Goal: Navigation & Orientation: Understand site structure

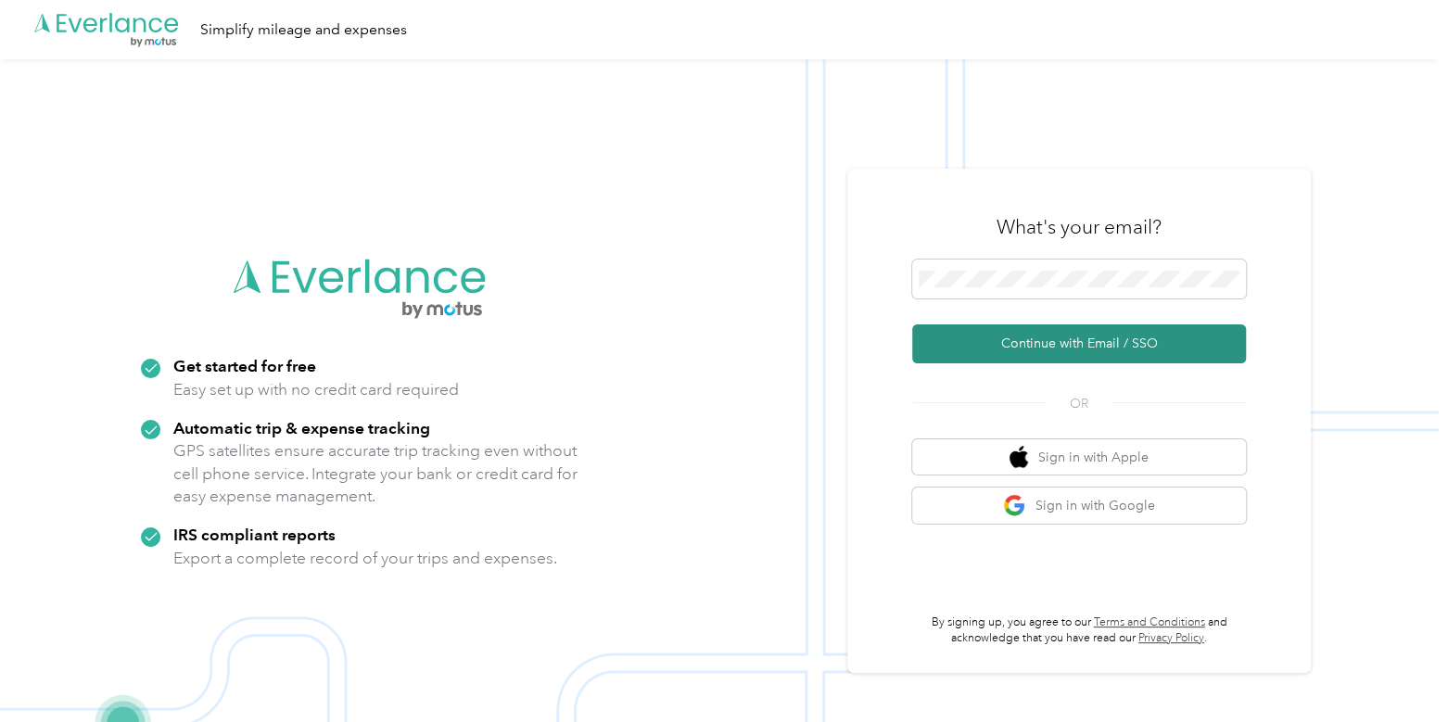
click at [1015, 331] on button "Continue with Email / SSO" at bounding box center [1079, 343] width 334 height 39
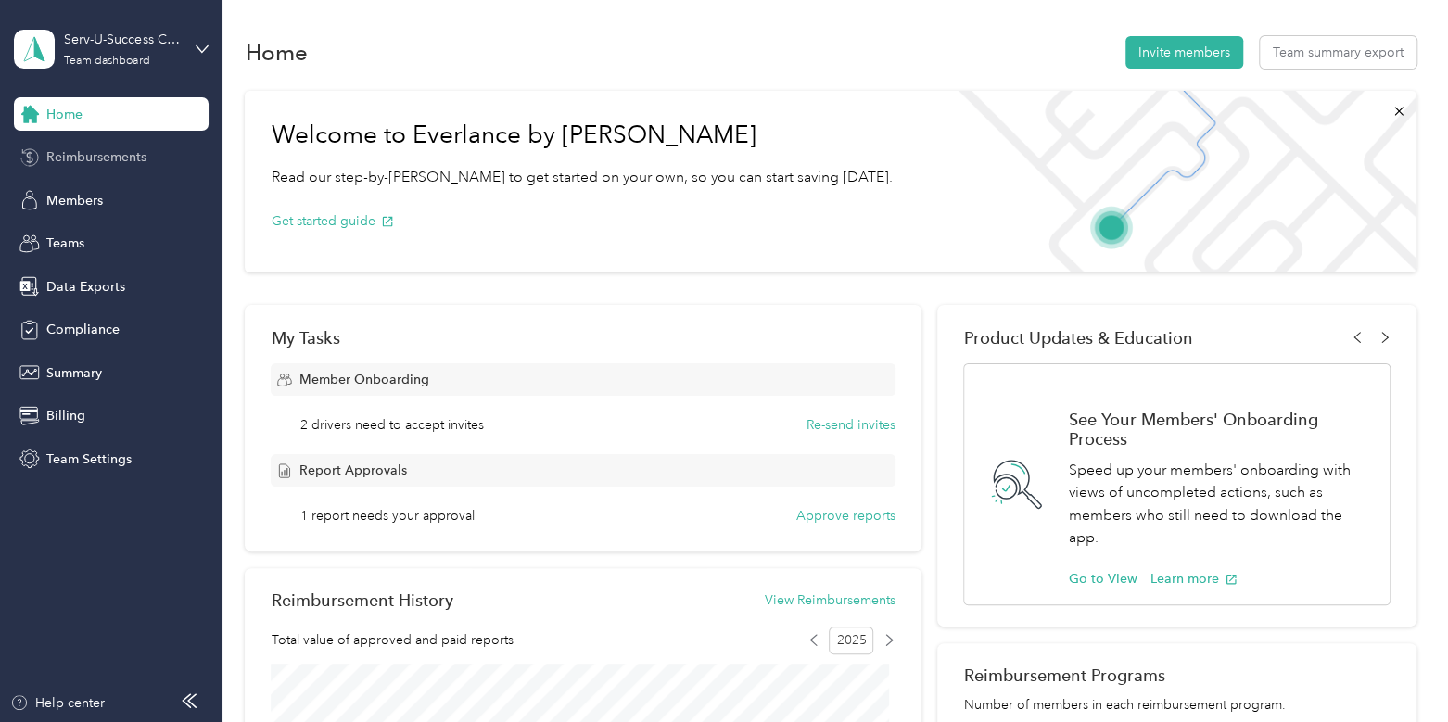
click at [96, 159] on span "Reimbursements" at bounding box center [96, 156] width 100 height 19
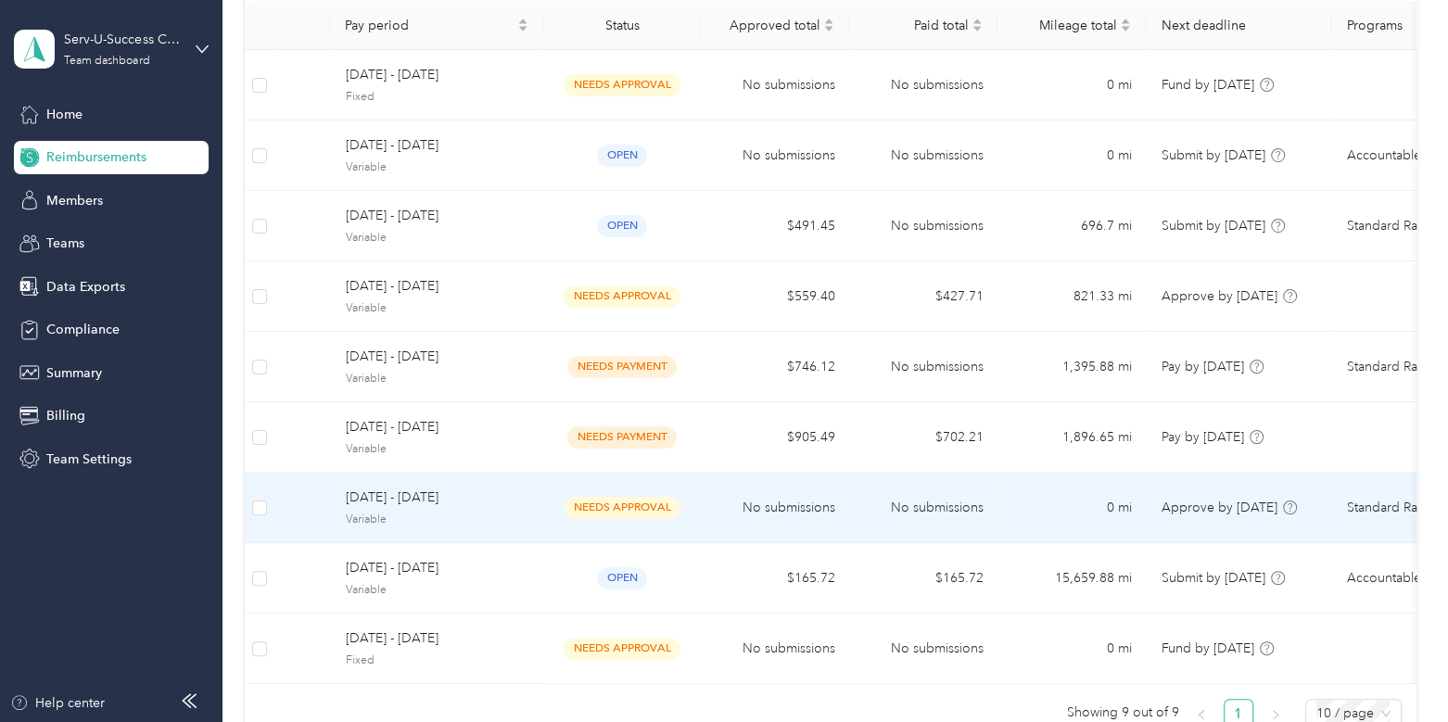
scroll to position [222, 0]
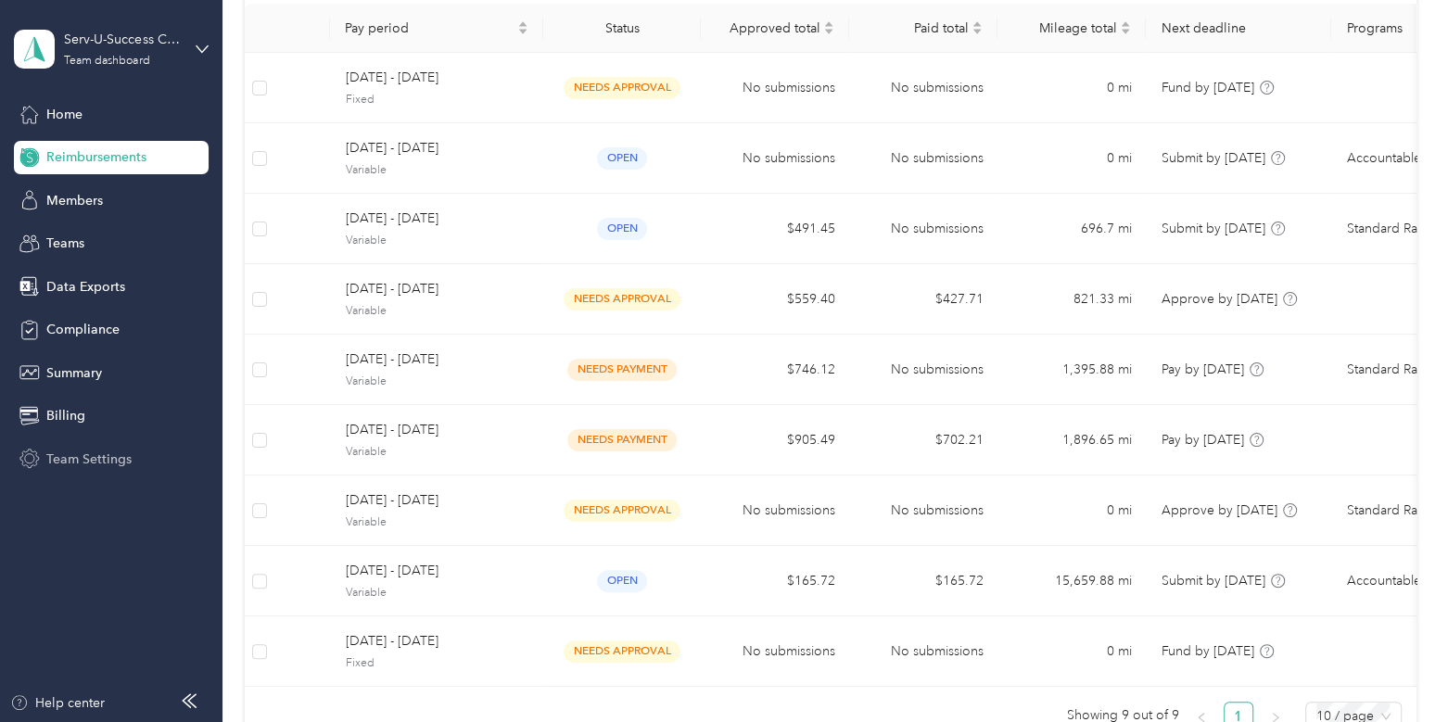
click at [119, 460] on span "Team Settings" at bounding box center [88, 459] width 85 height 19
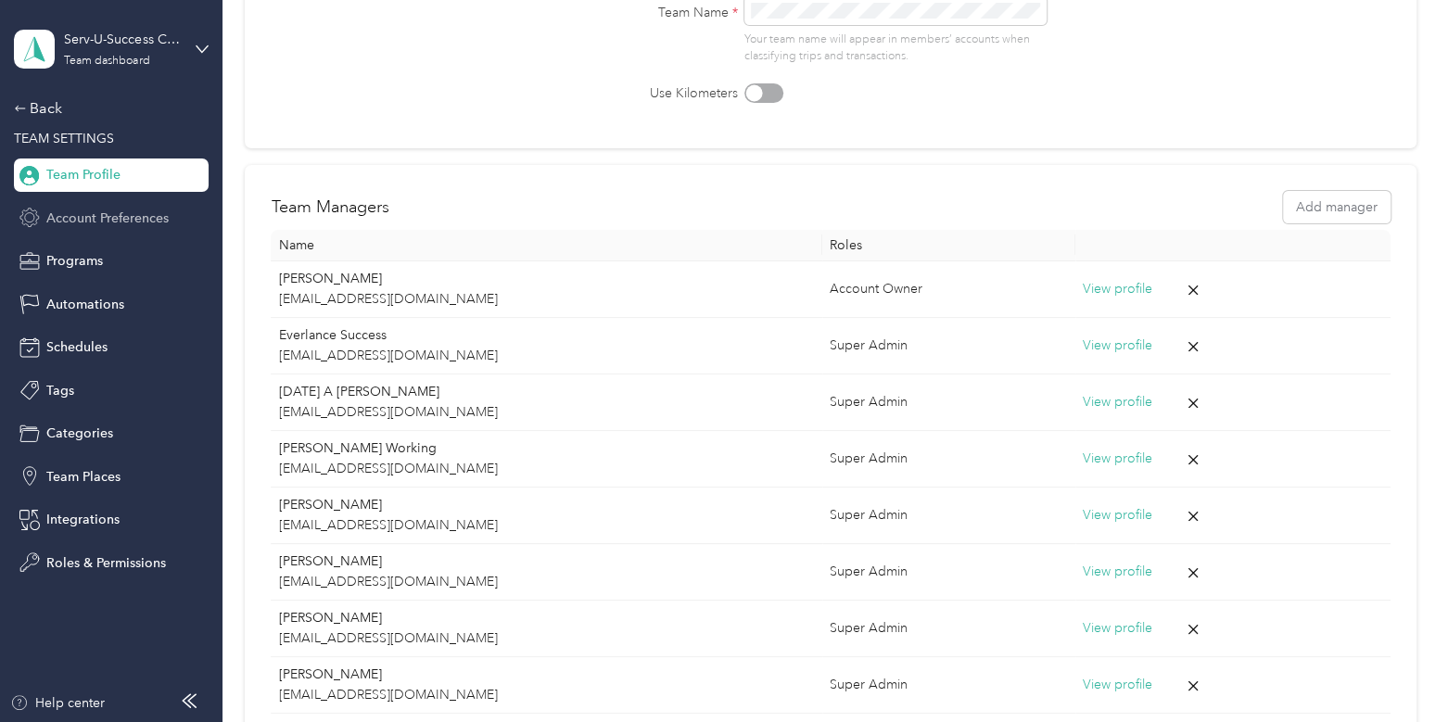
click at [93, 218] on span "Account Preferences" at bounding box center [107, 218] width 122 height 19
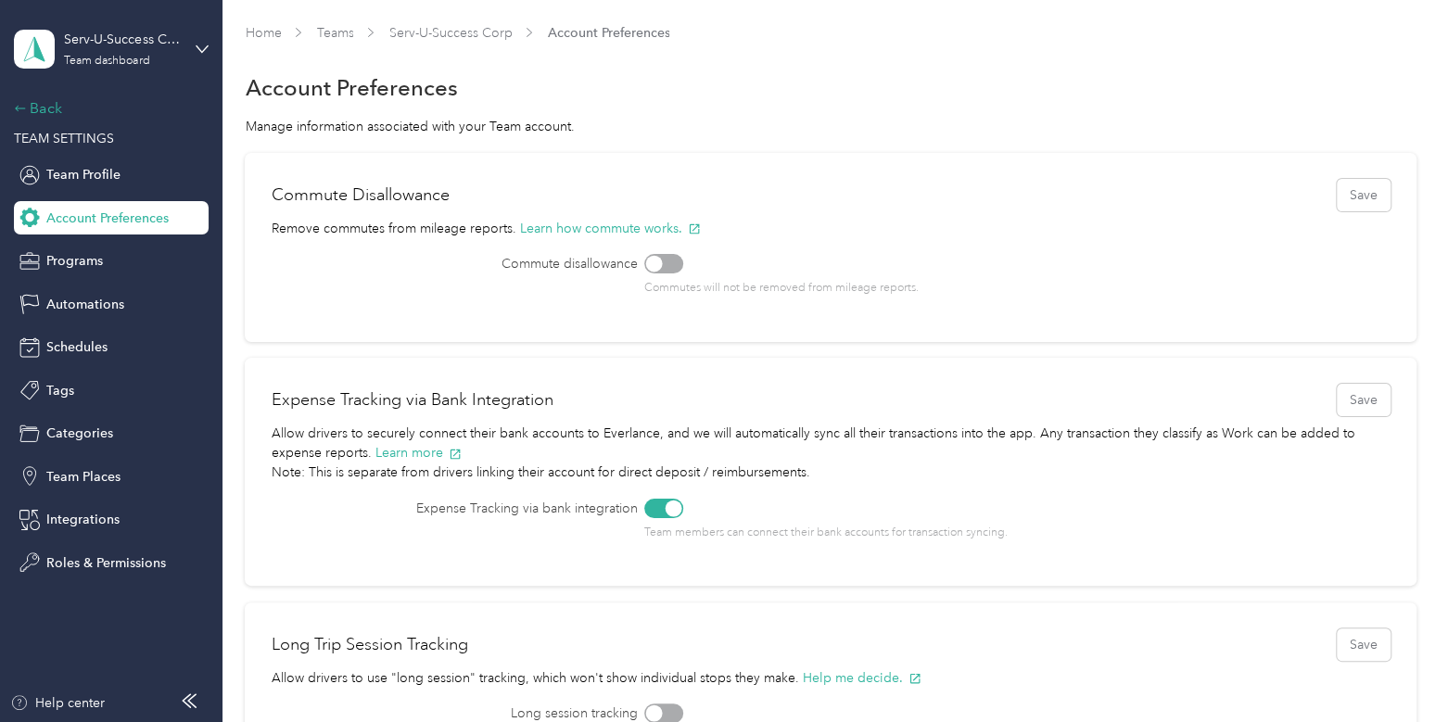
click at [41, 103] on div "Back" at bounding box center [106, 108] width 185 height 22
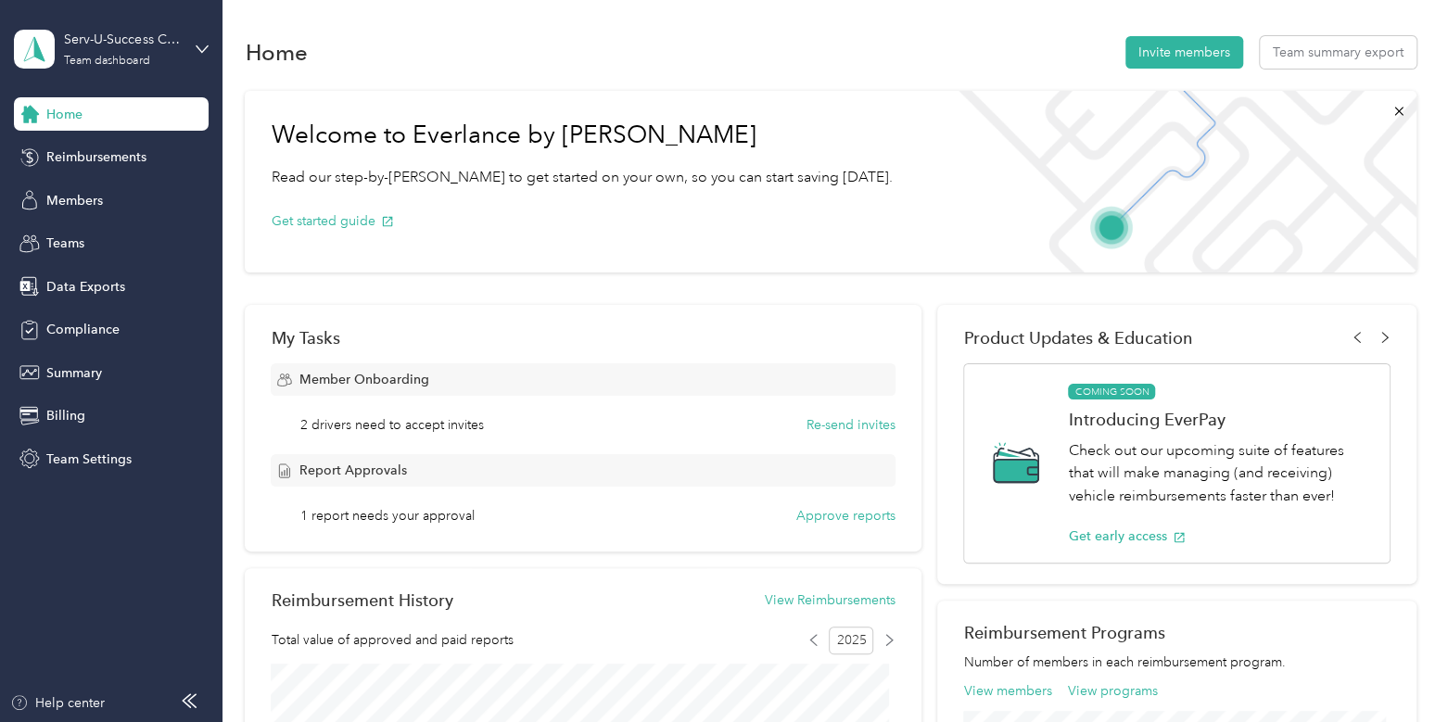
click at [1328, 285] on div "Welcome to Everlance by Motus Read our step-by-[PERSON_NAME] to get started on …" at bounding box center [830, 722] width 1171 height 1280
click at [151, 158] on div "Reimbursements" at bounding box center [111, 157] width 195 height 33
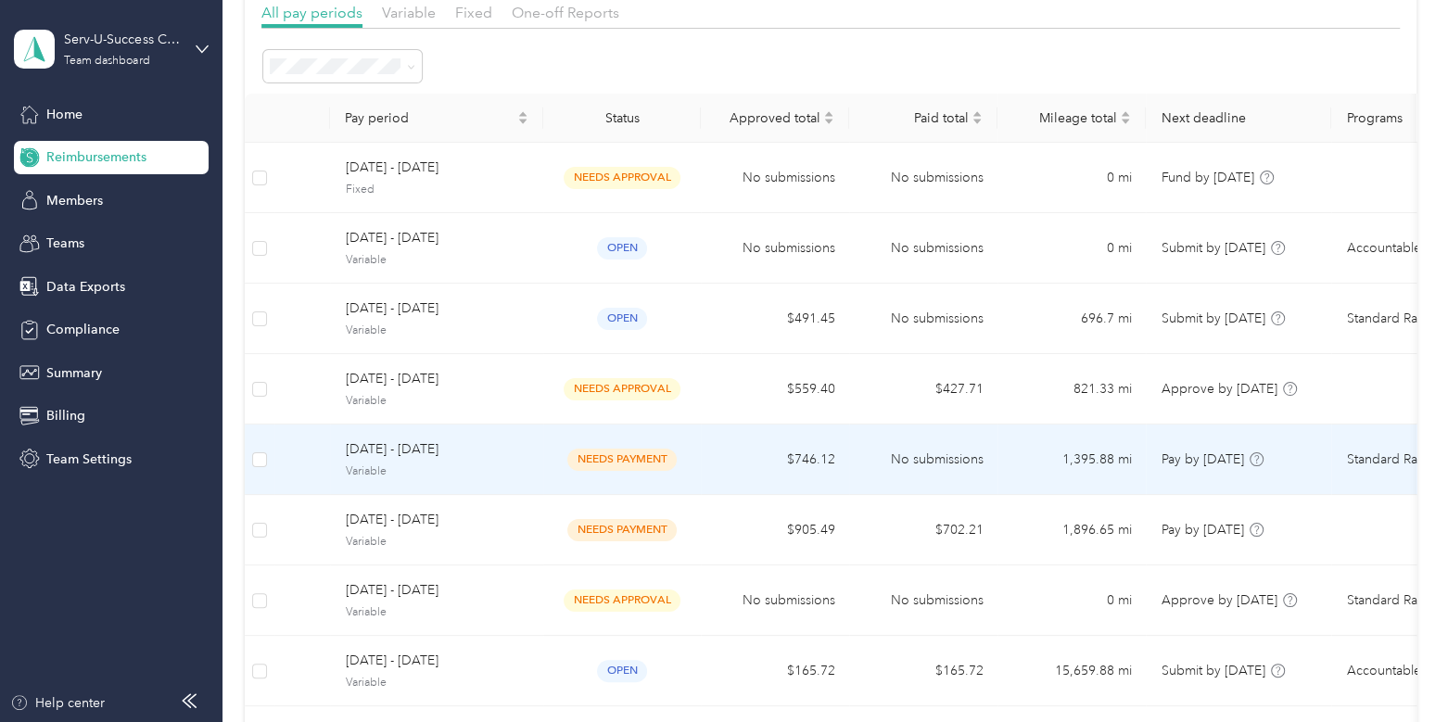
scroll to position [130, 0]
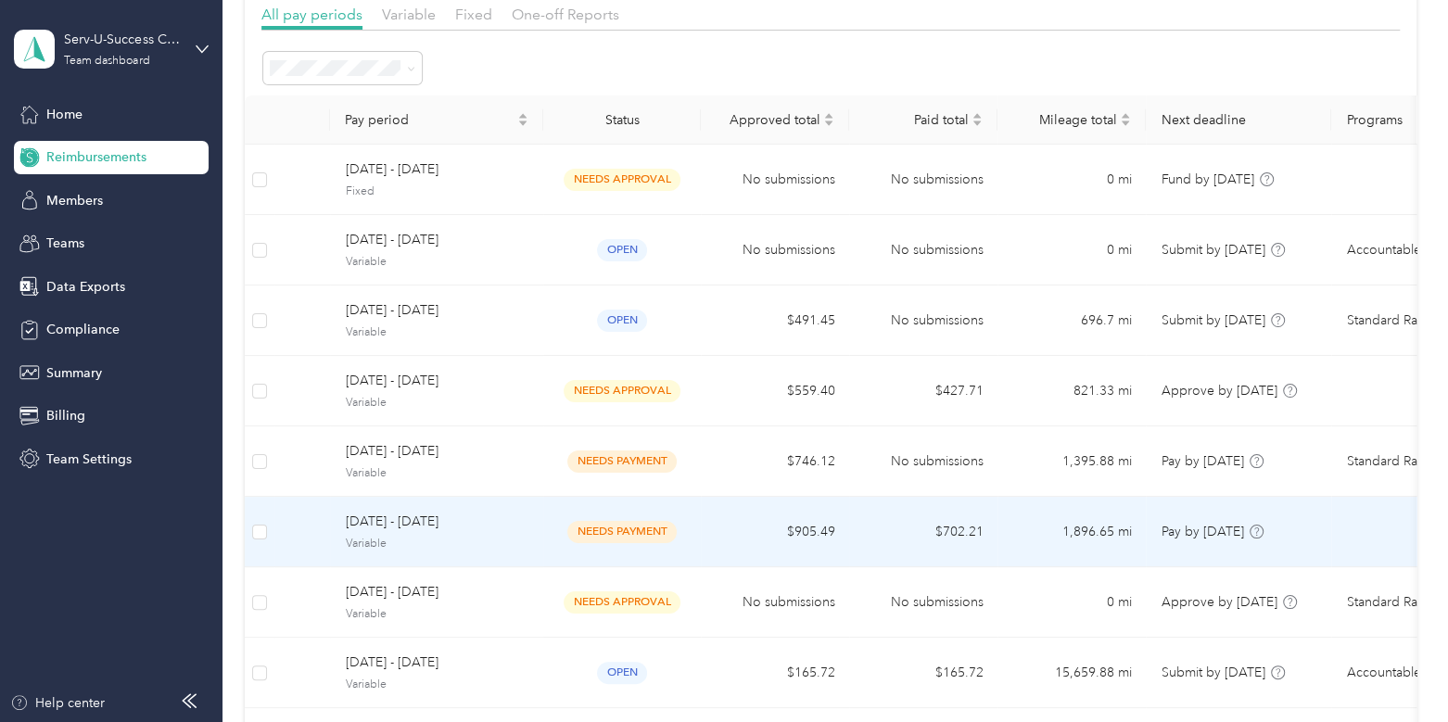
click at [525, 521] on span "[DATE] - [DATE]" at bounding box center [437, 522] width 184 height 20
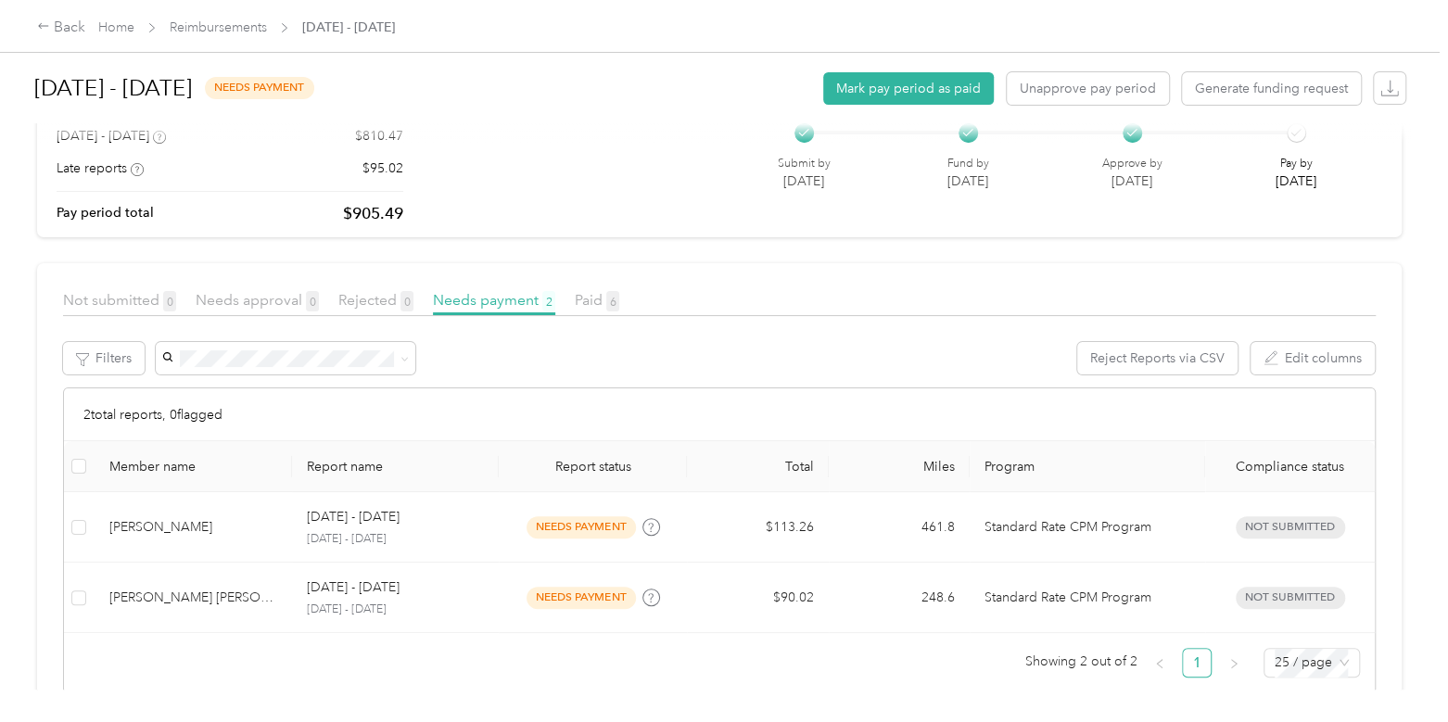
scroll to position [217, 0]
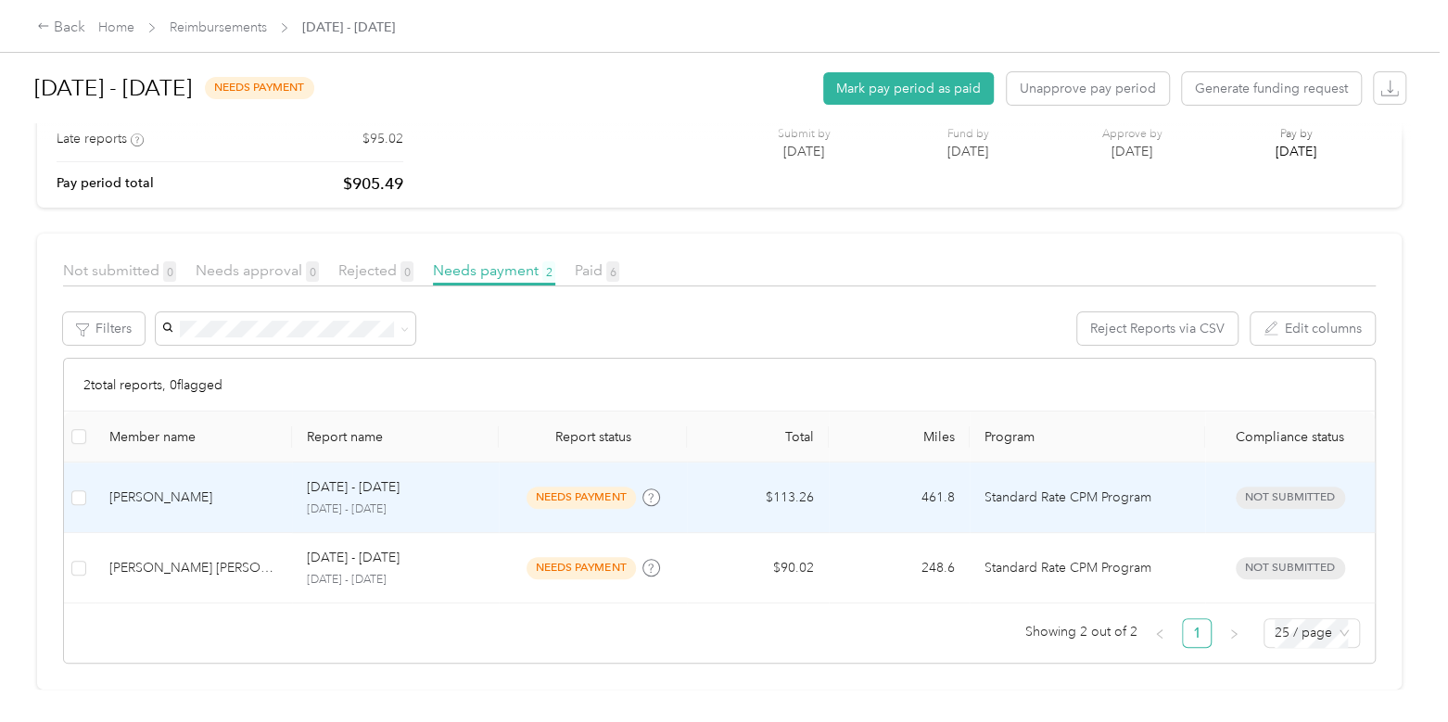
click at [457, 477] on div "[DATE] - [DATE]" at bounding box center [395, 487] width 177 height 20
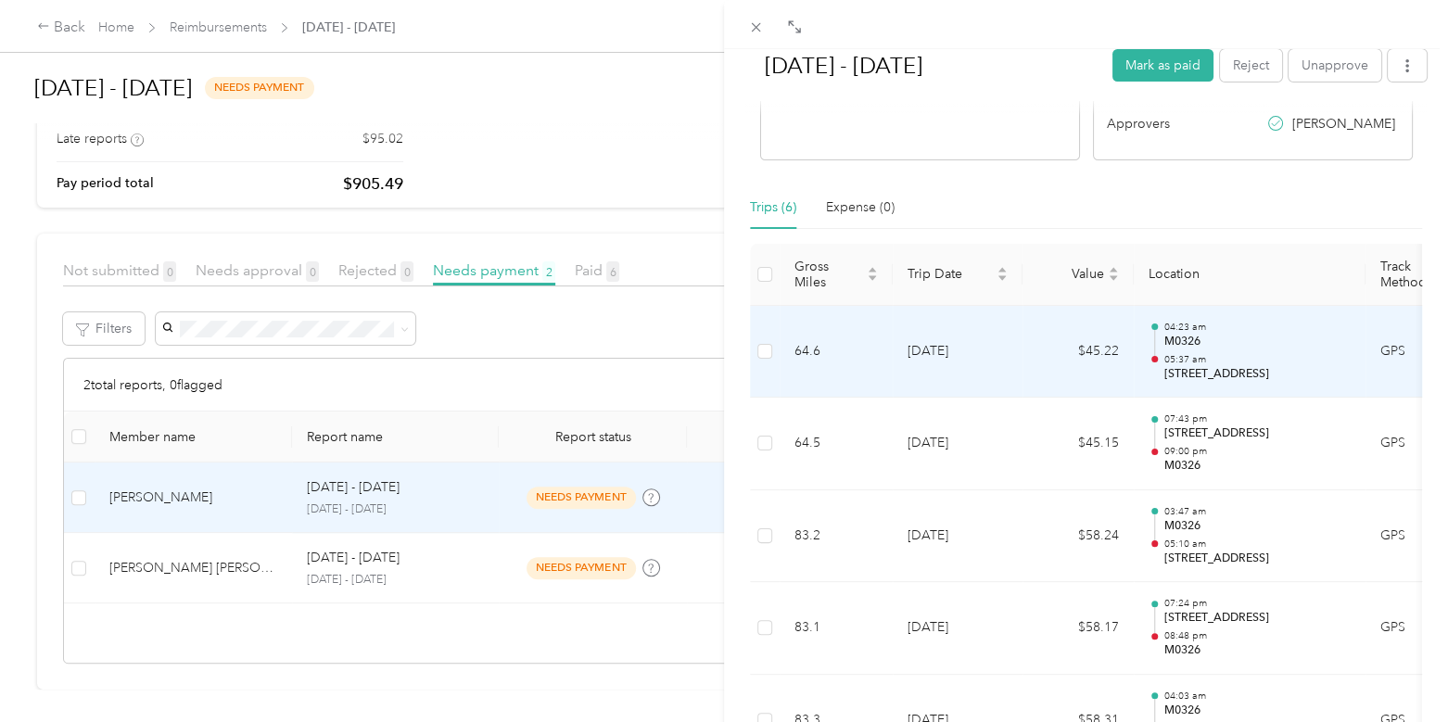
scroll to position [277, 0]
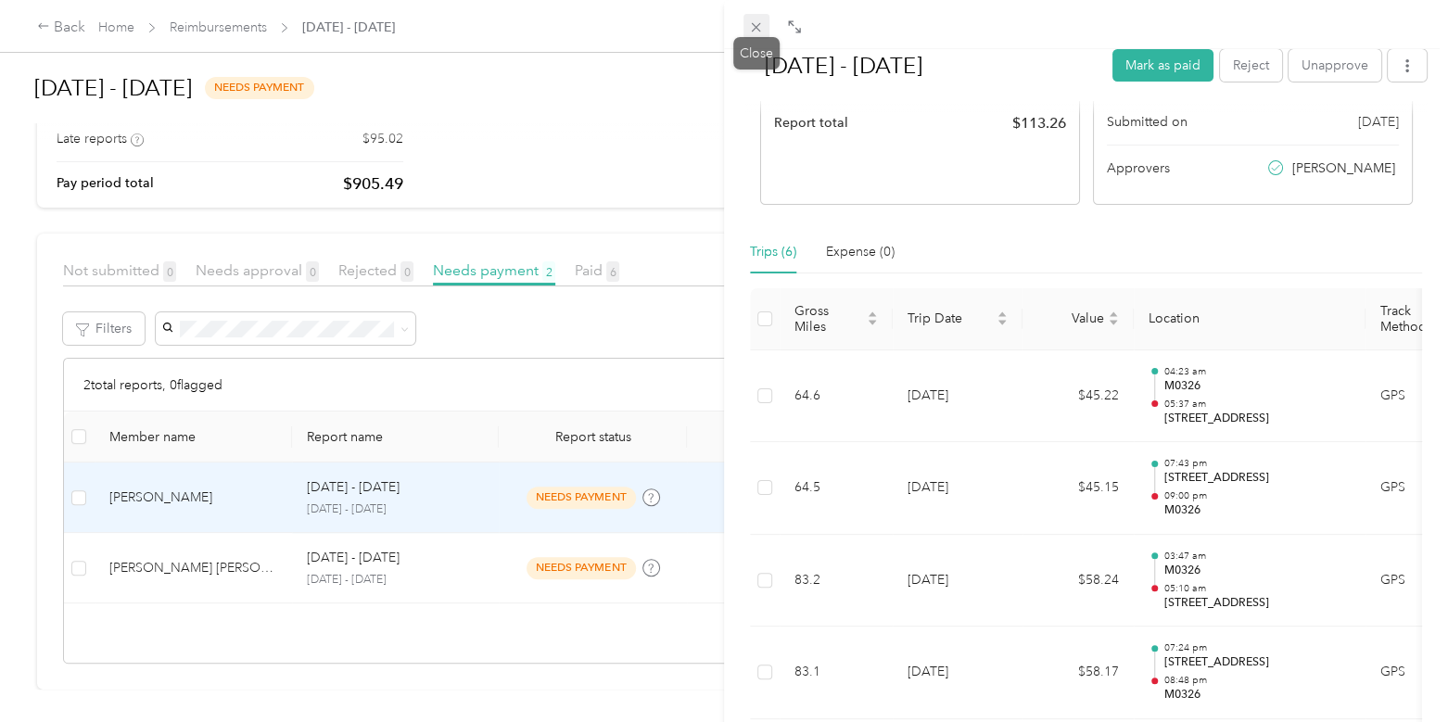
click at [746, 30] on span at bounding box center [756, 27] width 26 height 26
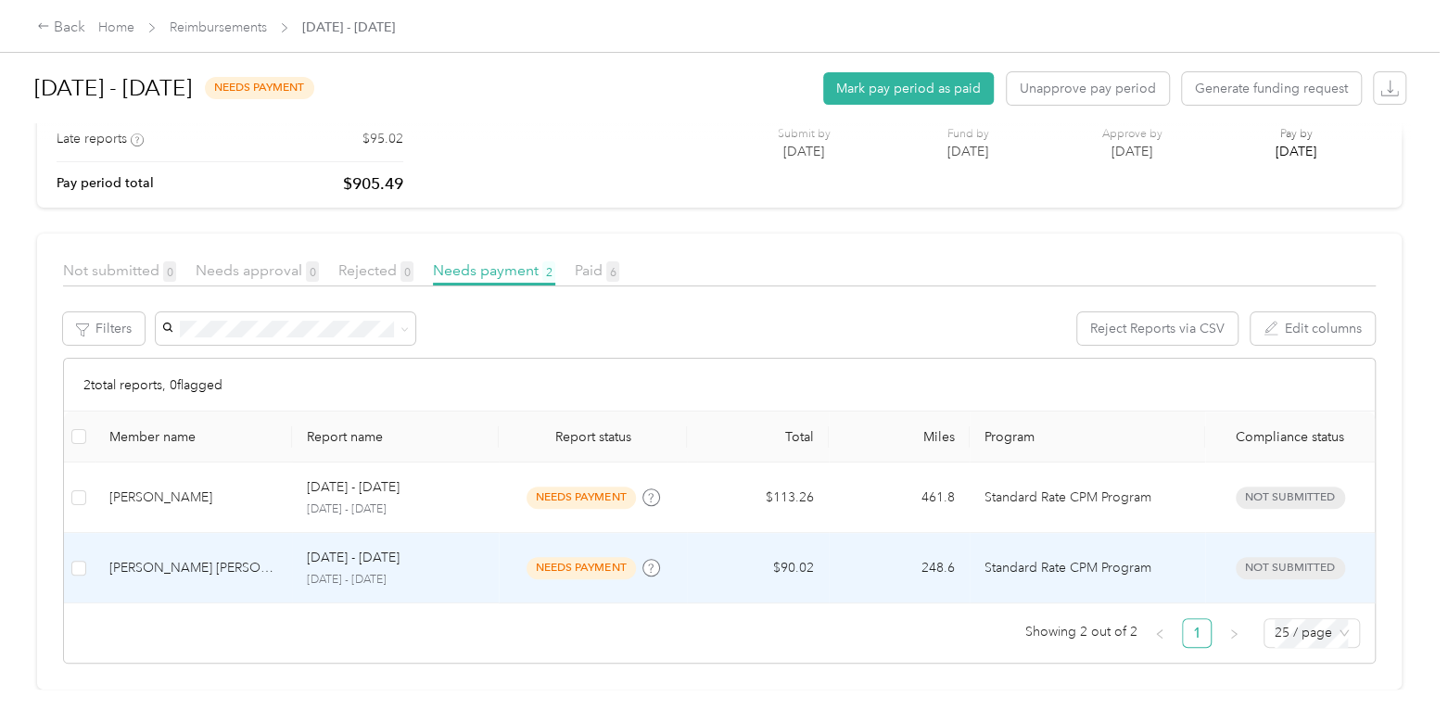
click at [687, 546] on td "$90.02" at bounding box center [757, 568] width 141 height 70
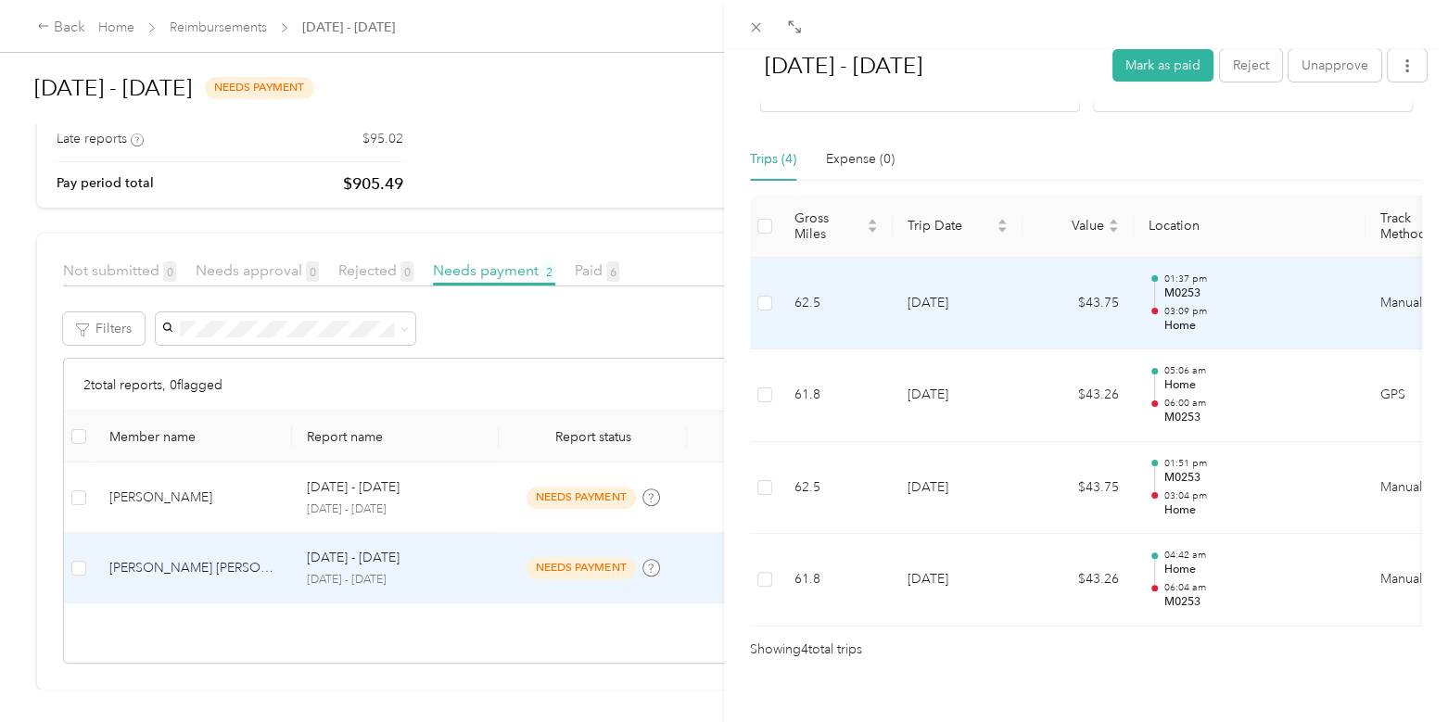
scroll to position [370, 0]
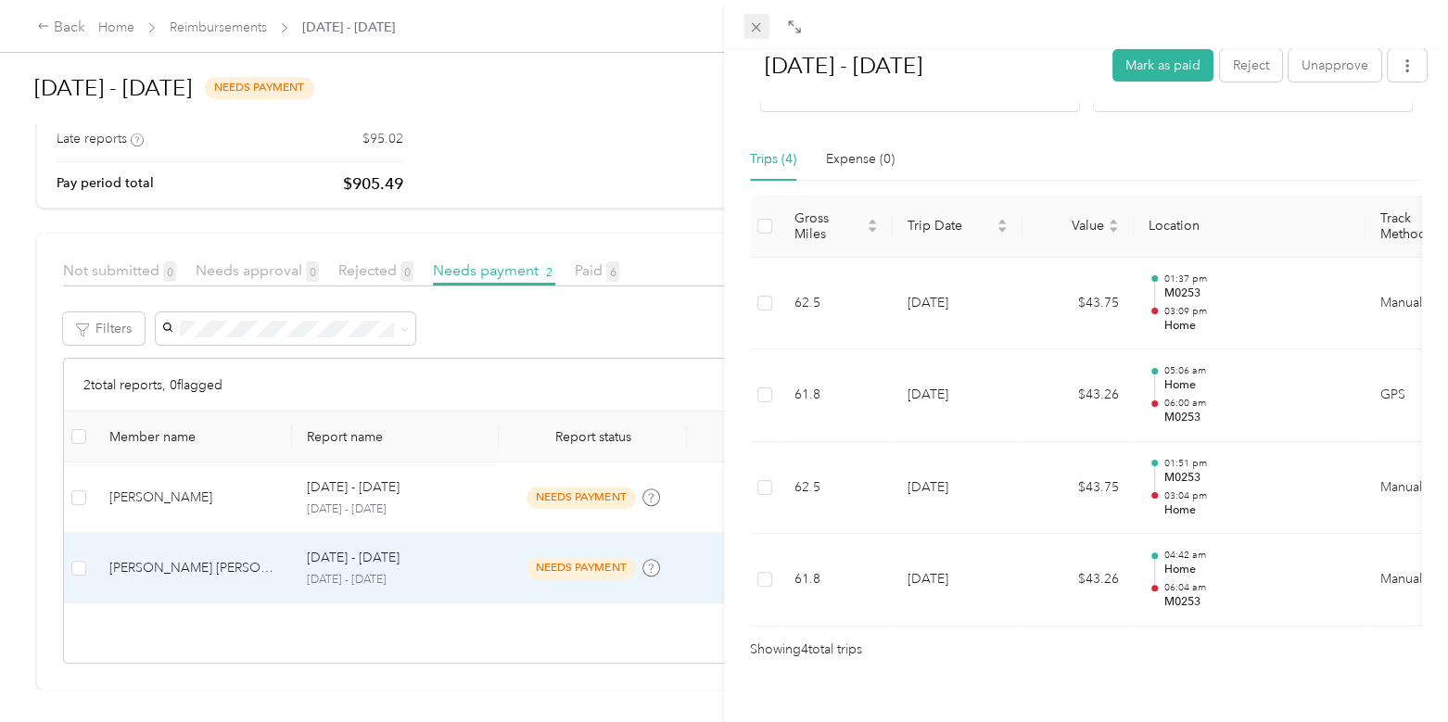
click at [753, 25] on icon at bounding box center [756, 27] width 9 height 9
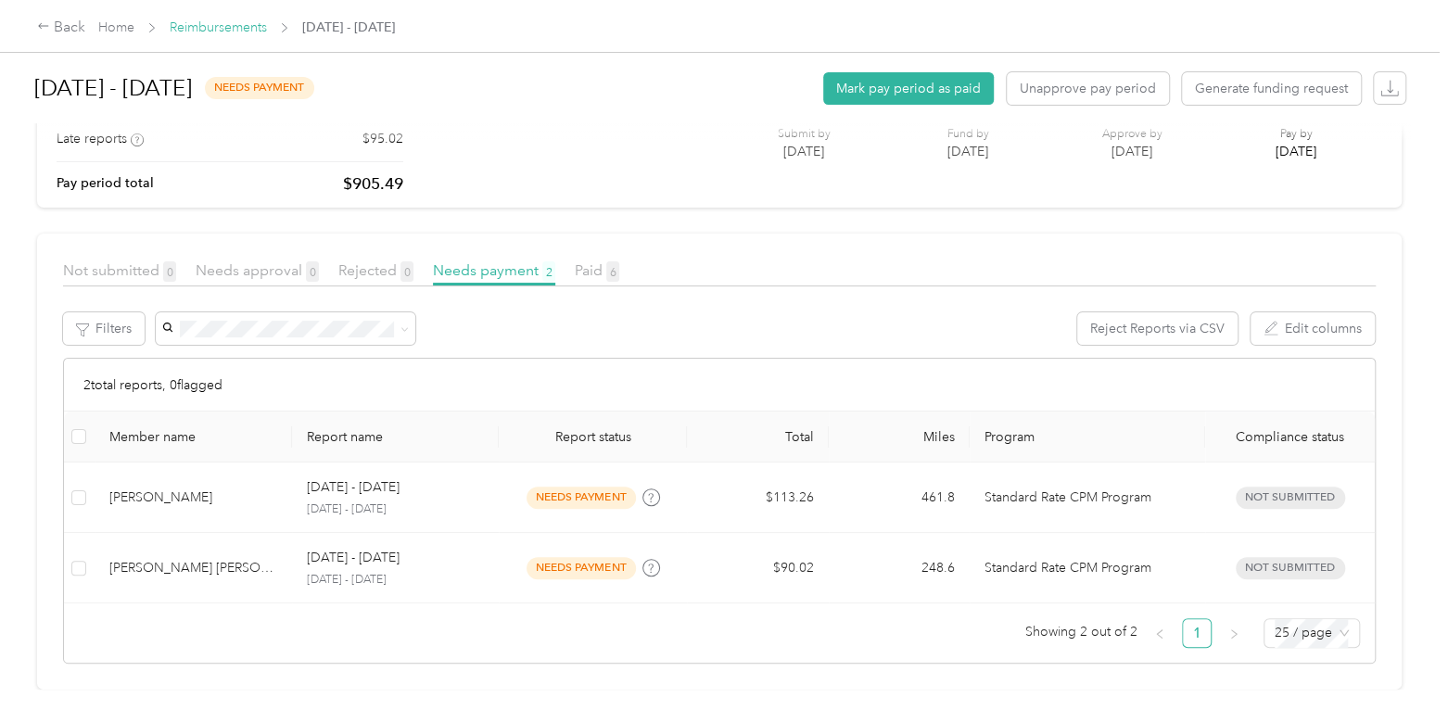
click at [253, 33] on link "Reimbursements" at bounding box center [218, 27] width 97 height 16
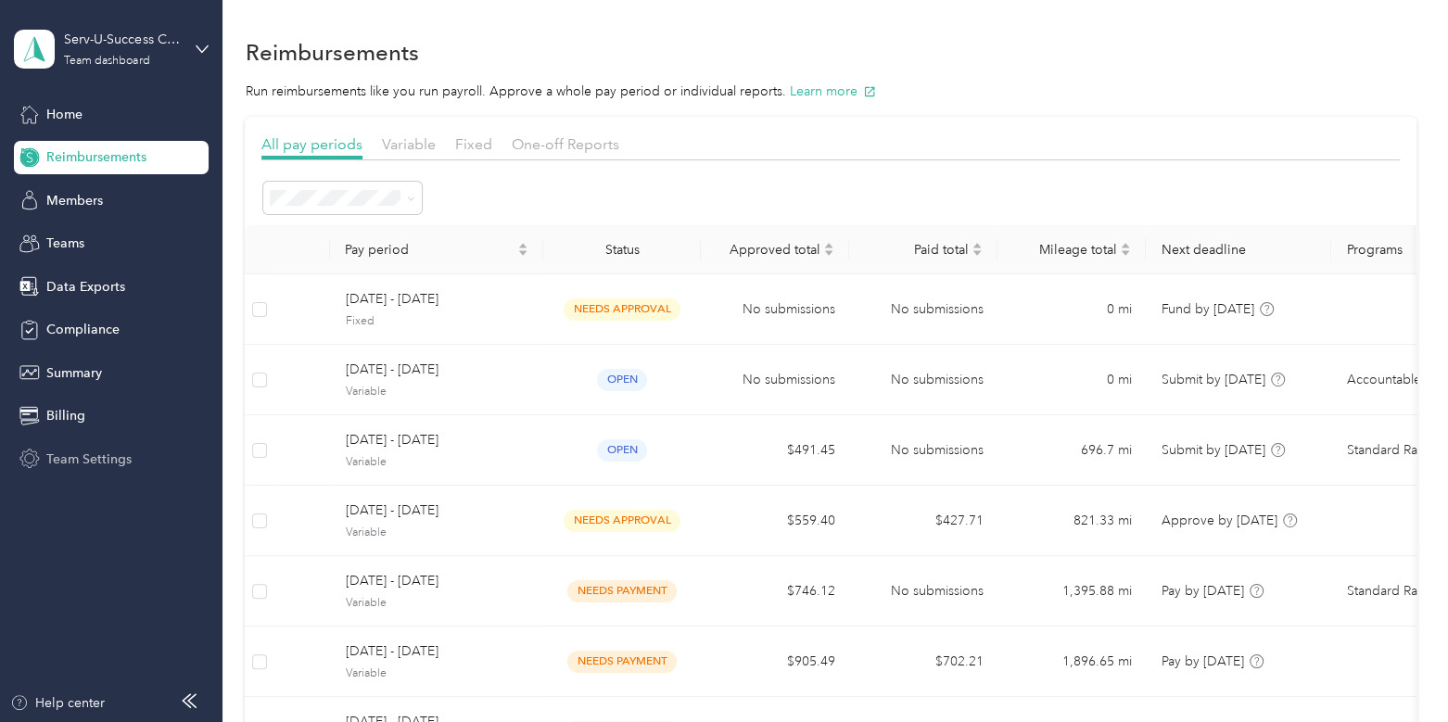
click at [160, 461] on div "Team Settings" at bounding box center [111, 458] width 195 height 33
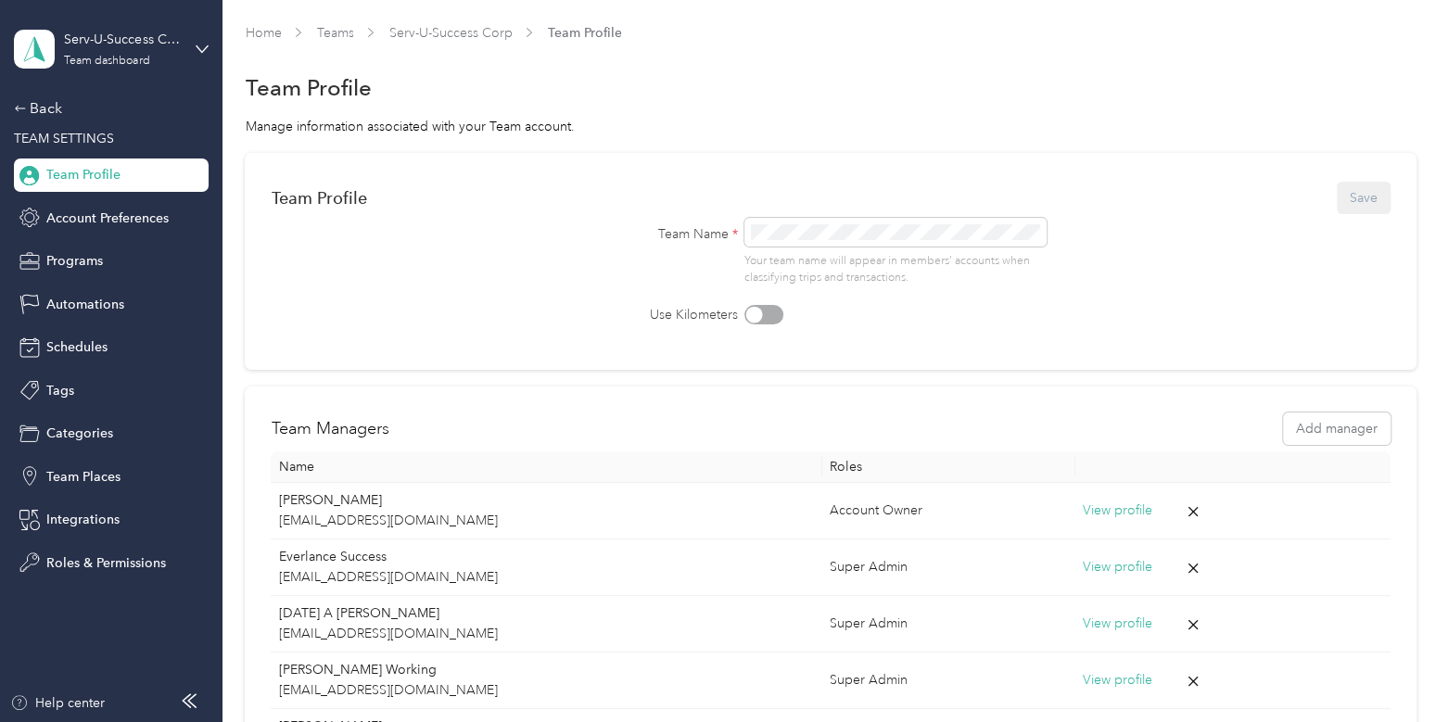
click at [58, 600] on aside "Serv-U-Success Corp Team dashboard Back TEAM SETTINGS Team Profile Account Pref…" at bounding box center [111, 361] width 222 height 722
click at [97, 352] on span "Schedules" at bounding box center [76, 346] width 61 height 19
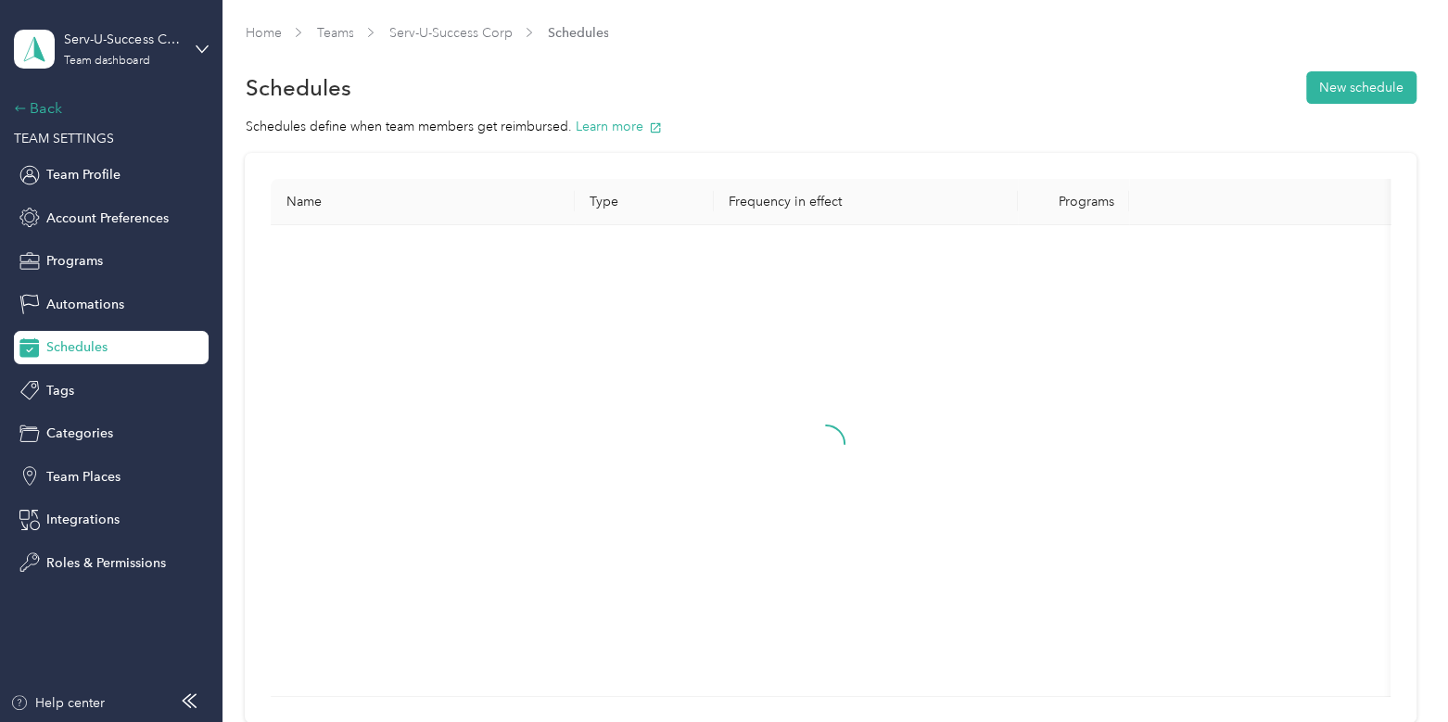
click at [51, 104] on div "Back" at bounding box center [106, 108] width 185 height 22
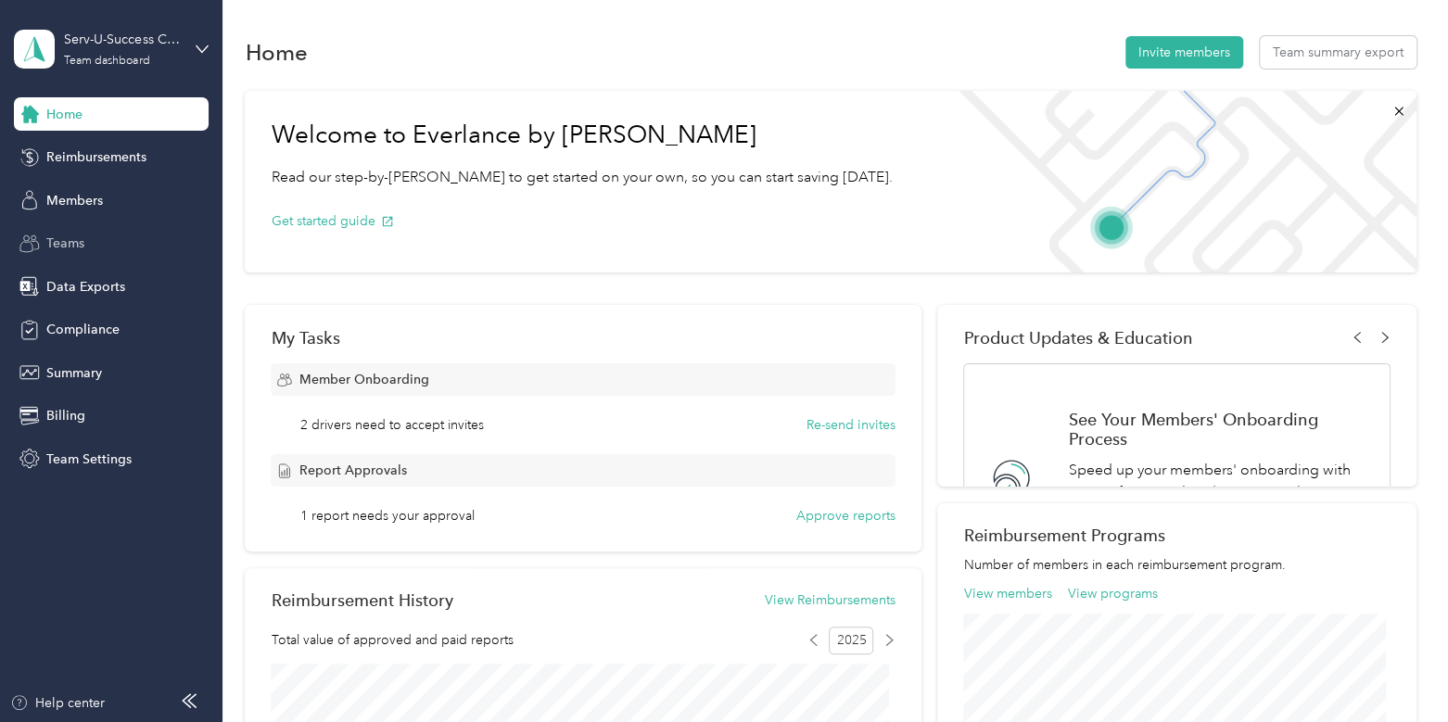
click at [60, 231] on div "Teams" at bounding box center [111, 243] width 195 height 33
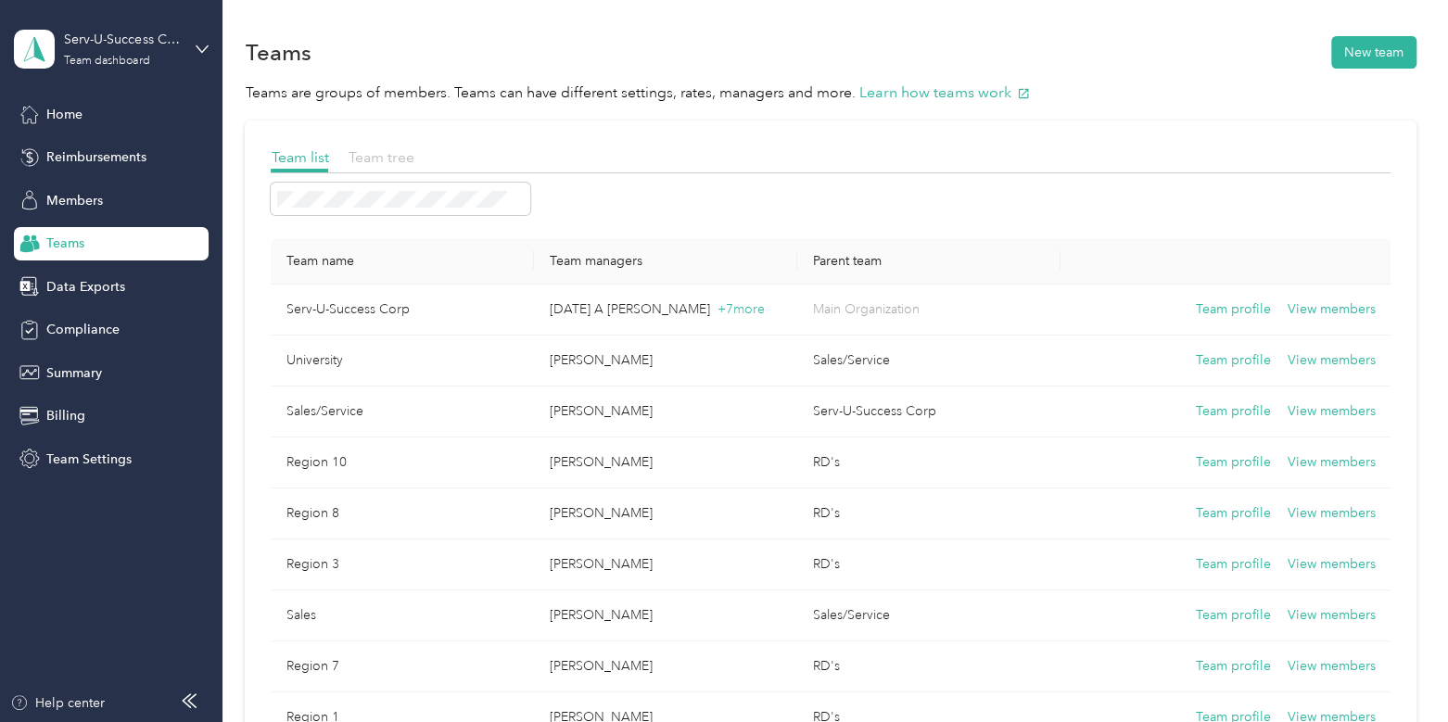
click at [405, 151] on span "Team tree" at bounding box center [381, 157] width 66 height 18
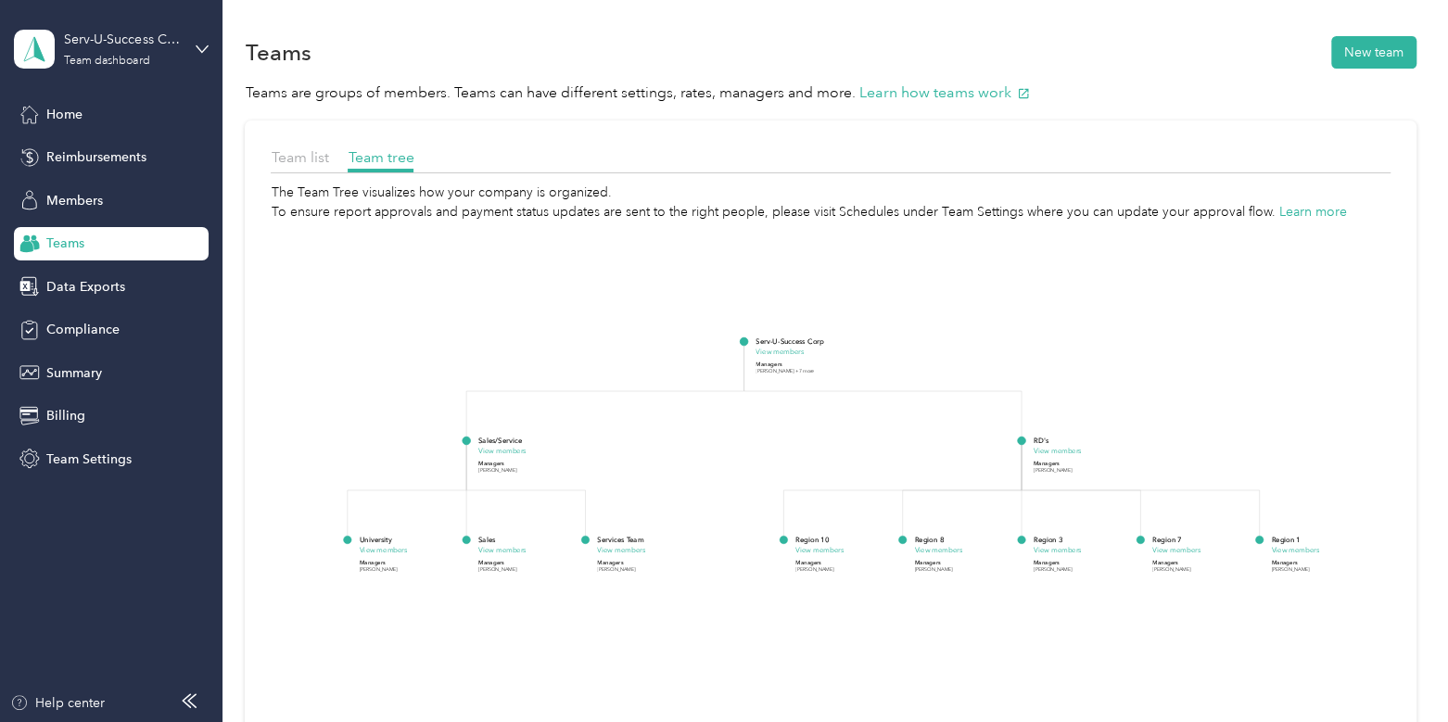
drag, startPoint x: 779, startPoint y: 442, endPoint x: 771, endPoint y: 419, distance: 24.3
click at [771, 419] on icon "Serv-U-Success Corp View members Managers [PERSON_NAME] +7 more Sales/Service V…" at bounding box center [830, 547] width 1119 height 650
click at [1375, 323] on icon "Serv-U-Success Corp View members Managers [PERSON_NAME] +7 more Sales/Service V…" at bounding box center [830, 547] width 1119 height 650
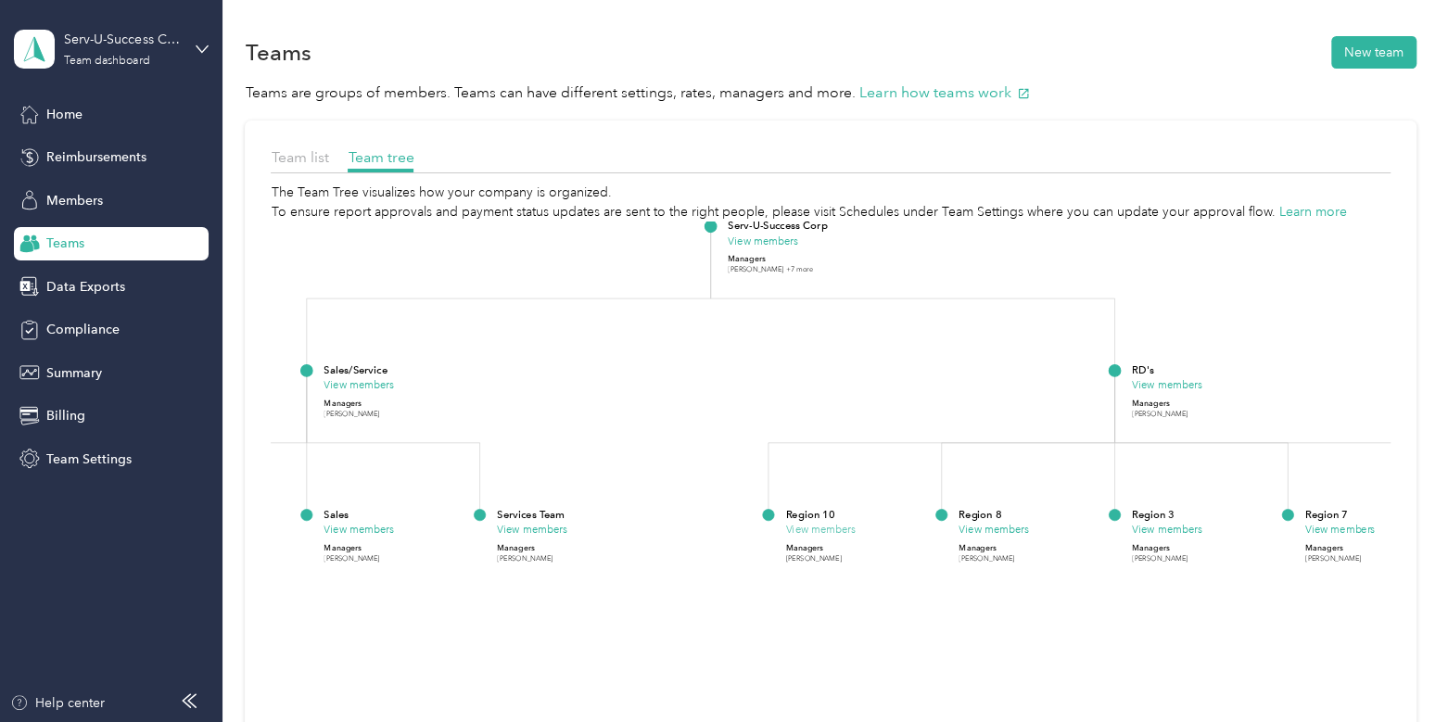
click at [821, 522] on button "View members" at bounding box center [821, 530] width 70 height 16
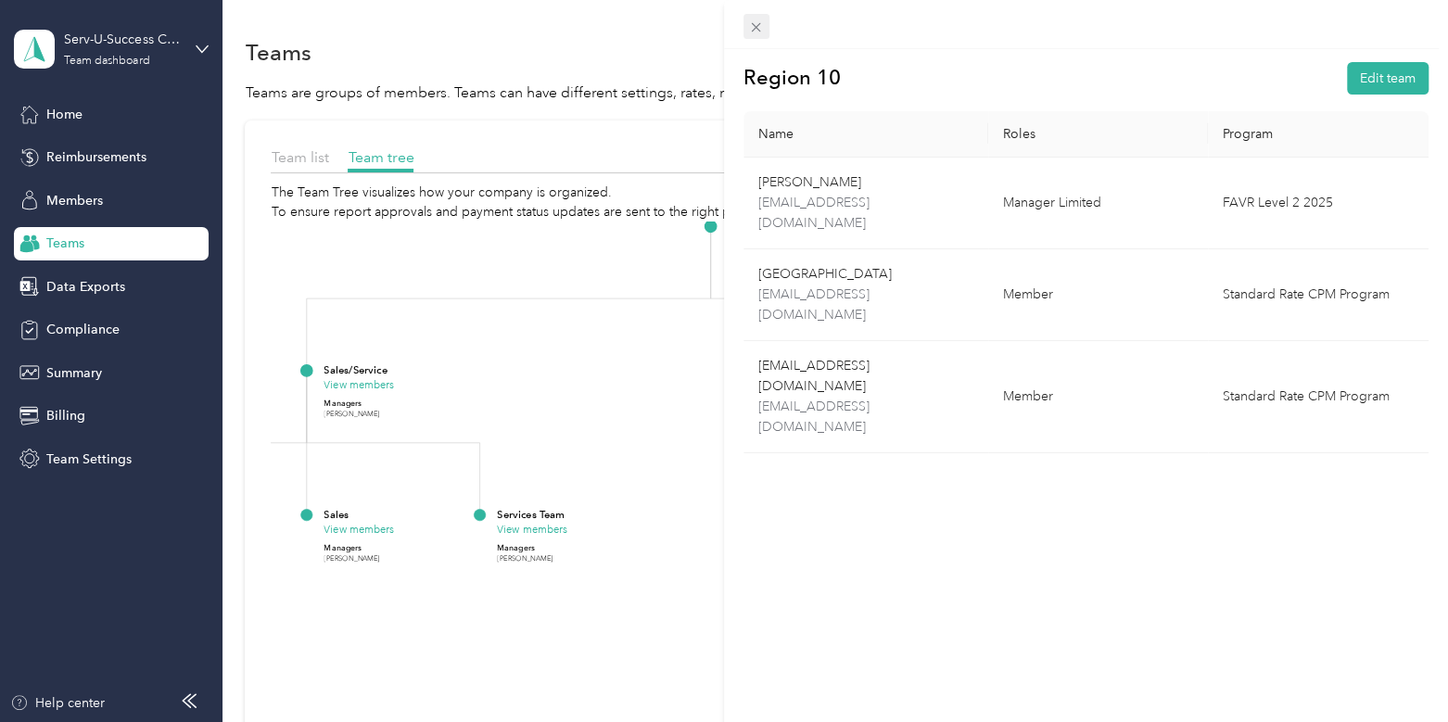
click at [756, 721] on div "Region 10 Edit team Name Roles Program [PERSON_NAME] [EMAIL_ADDRESS][DOMAIN_NAM…" at bounding box center [719, 722] width 1438 height 0
click at [761, 27] on icon at bounding box center [756, 27] width 16 height 16
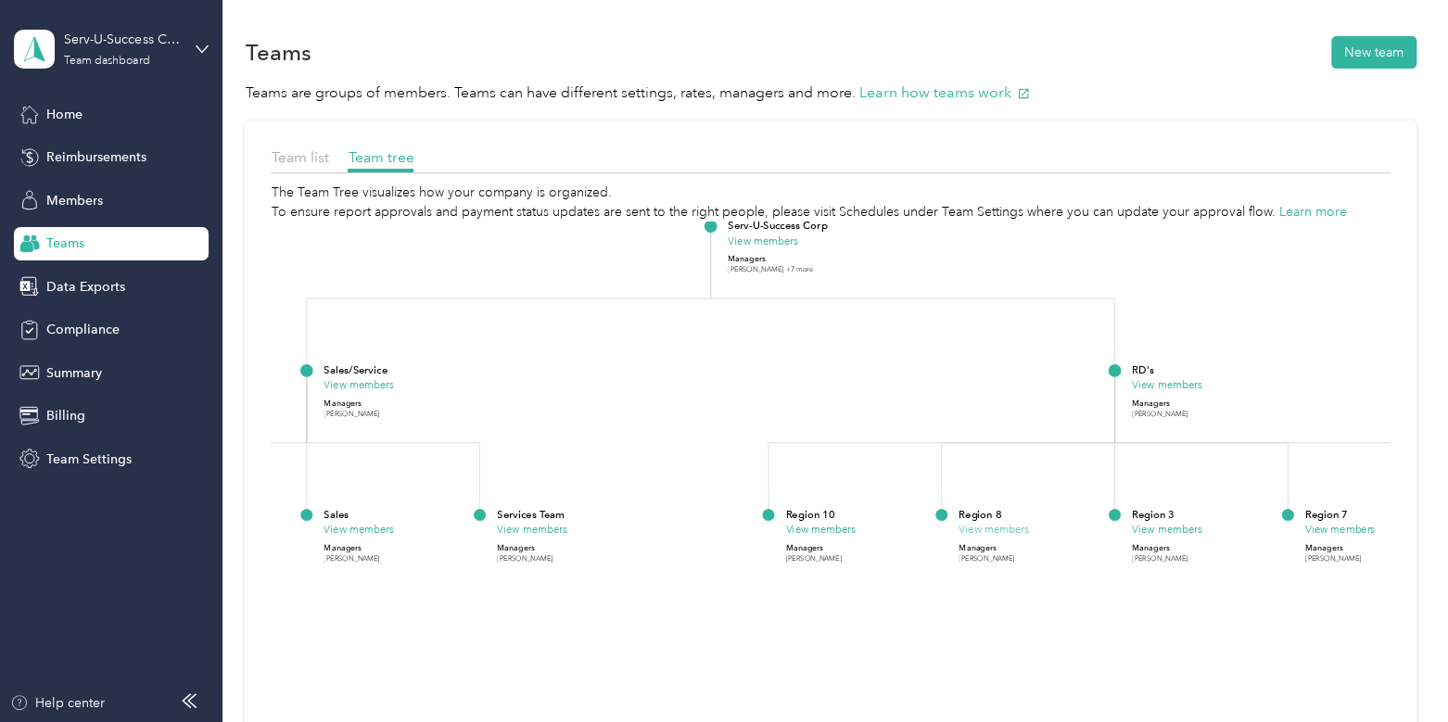
click at [1021, 524] on button "View members" at bounding box center [994, 530] width 70 height 16
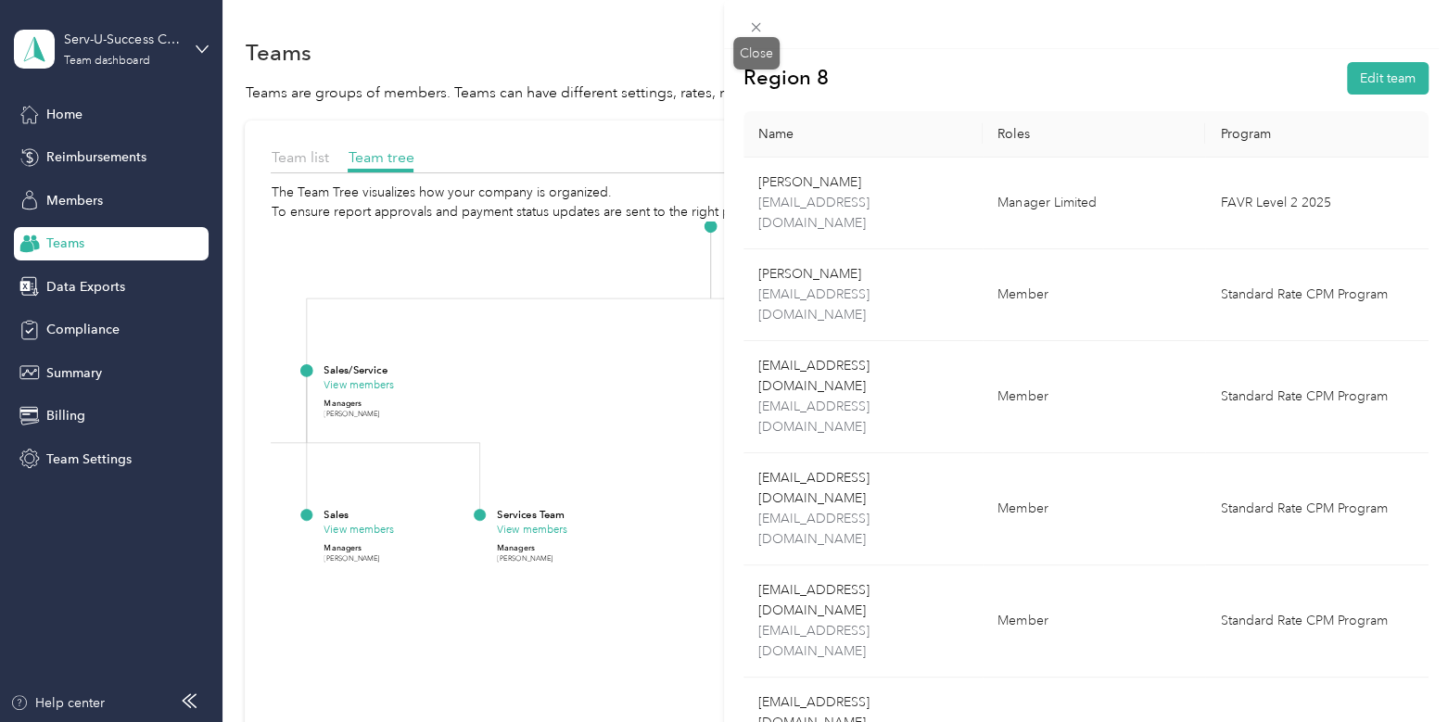
click at [768, 34] on div at bounding box center [756, 27] width 26 height 16
click at [757, 25] on icon at bounding box center [756, 27] width 9 height 9
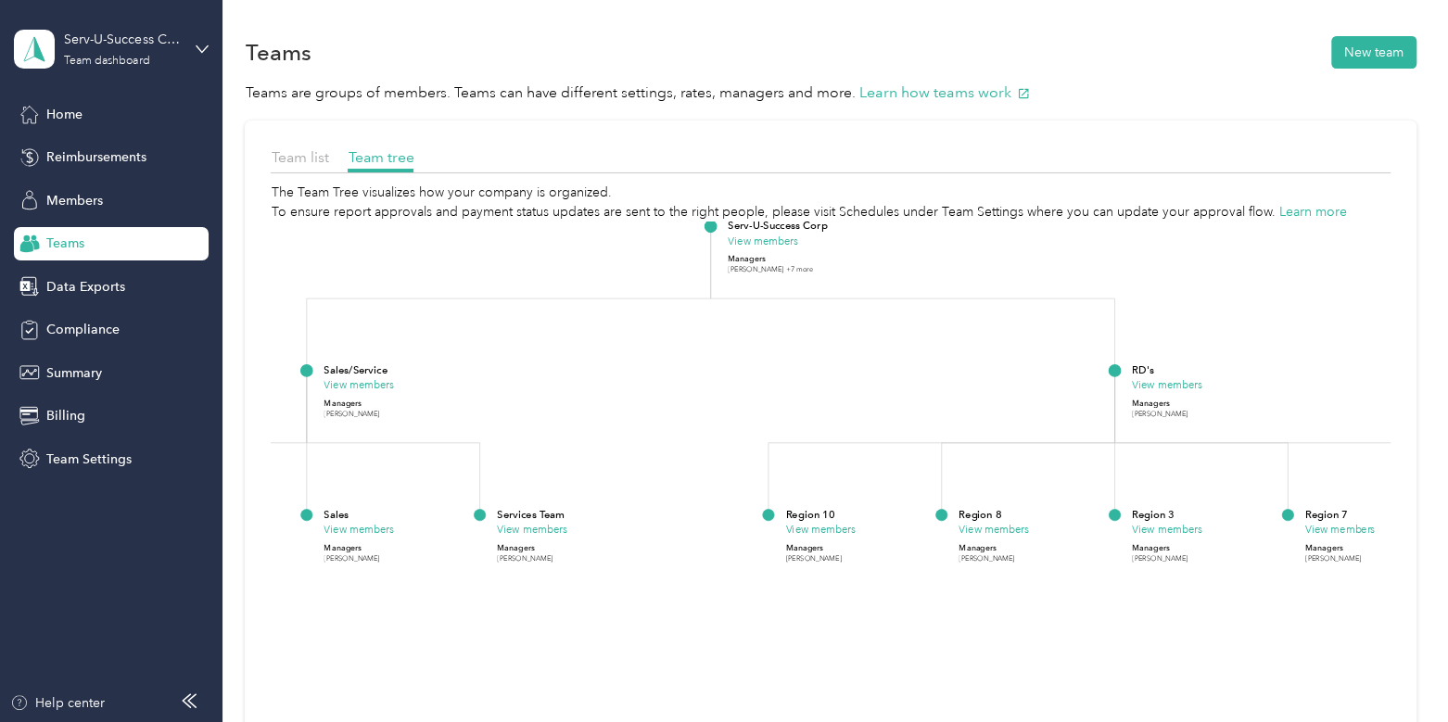
click at [1087, 177] on div at bounding box center [830, 178] width 1119 height 10
click at [101, 41] on div "Serv-U-Success Corp" at bounding box center [122, 39] width 116 height 19
click at [102, 231] on div "Log out" at bounding box center [209, 237] width 364 height 32
